Goal: Task Accomplishment & Management: Manage account settings

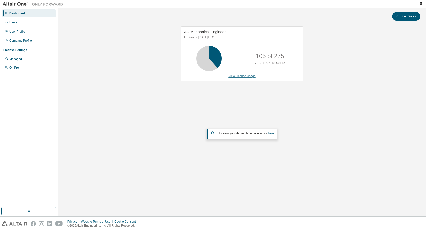
click at [245, 77] on link "View License Usage" at bounding box center [241, 76] width 27 height 4
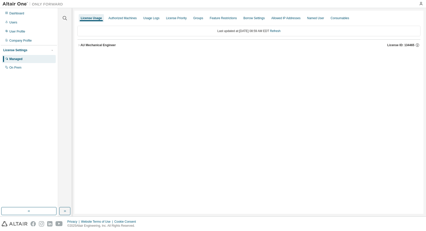
click at [79, 45] on icon "button" at bounding box center [78, 45] width 3 height 3
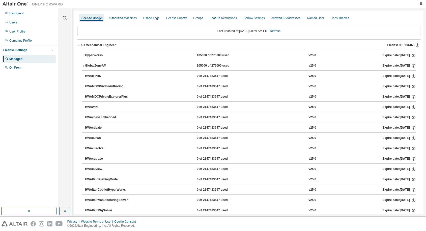
click at [84, 55] on icon "button" at bounding box center [83, 55] width 1 height 2
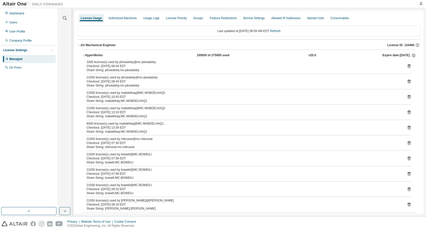
click at [83, 56] on icon "button" at bounding box center [83, 55] width 2 height 1
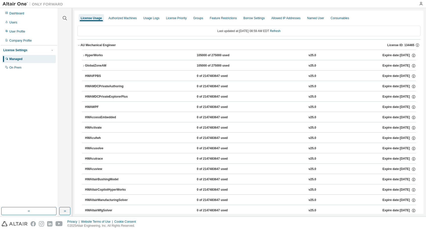
click at [83, 66] on icon "button" at bounding box center [83, 65] width 3 height 3
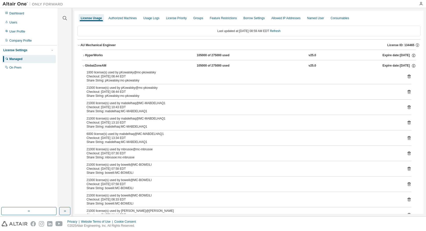
click at [84, 55] on icon "button" at bounding box center [83, 55] width 3 height 3
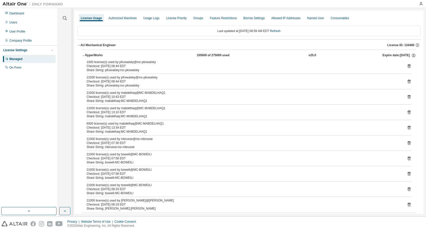
click at [84, 55] on icon "button" at bounding box center [83, 55] width 3 height 3
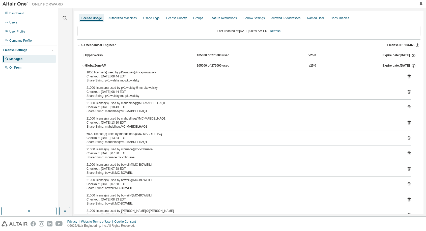
click at [82, 66] on icon "button" at bounding box center [83, 65] width 3 height 3
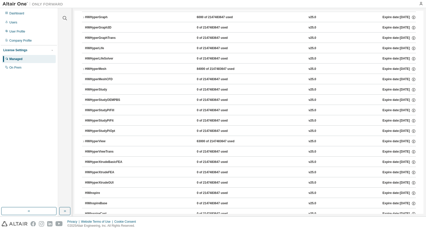
scroll to position [823, 0]
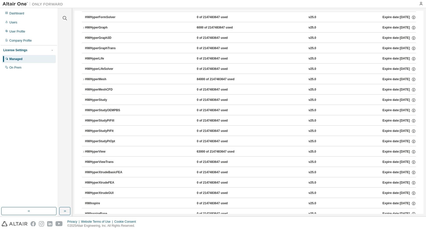
click at [83, 152] on icon "button" at bounding box center [83, 151] width 3 height 3
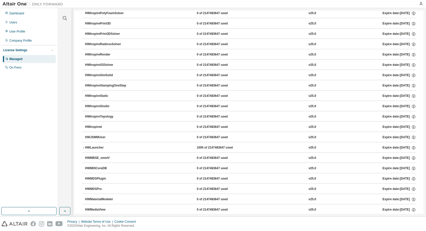
scroll to position [1411, 0]
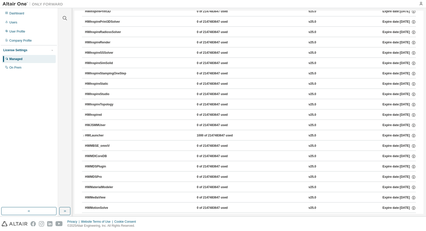
click at [85, 136] on icon "button" at bounding box center [83, 135] width 3 height 3
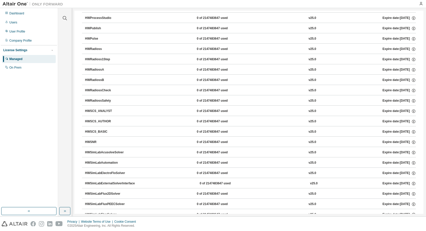
scroll to position [3351, 0]
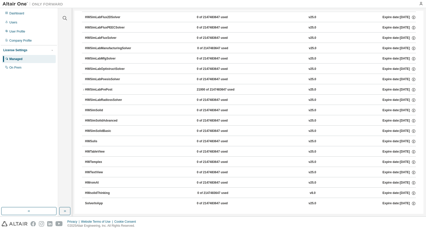
click at [83, 89] on icon "button" at bounding box center [83, 90] width 1 height 2
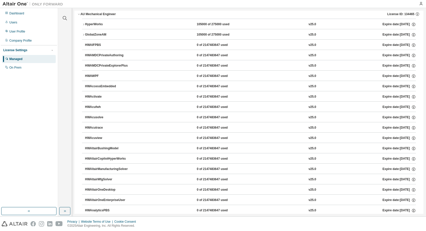
scroll to position [0, 0]
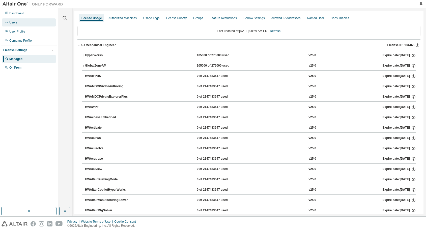
click at [11, 24] on div "Users" at bounding box center [13, 22] width 8 height 4
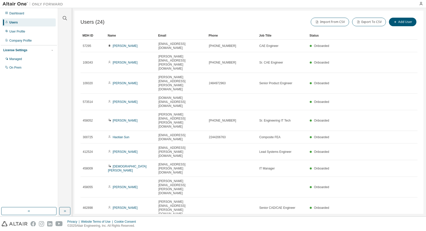
click at [405, 221] on icon "button" at bounding box center [404, 224] width 6 height 6
type input "*"
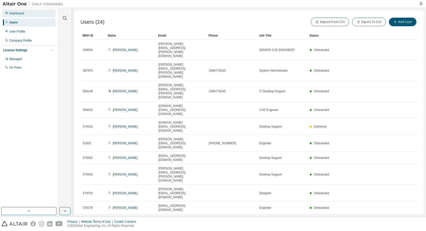
click at [9, 15] on div "Dashboard" at bounding box center [16, 13] width 15 height 4
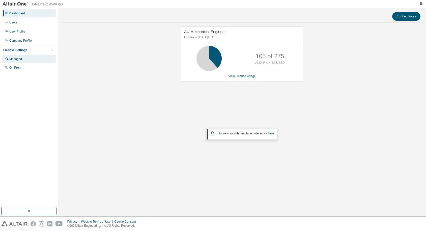
click at [19, 59] on div "Managed" at bounding box center [15, 59] width 13 height 4
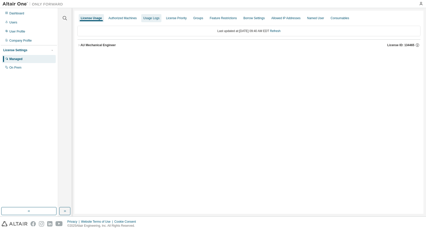
click at [146, 19] on div "Usage Logs" at bounding box center [151, 18] width 16 height 4
